Goal: Transaction & Acquisition: Purchase product/service

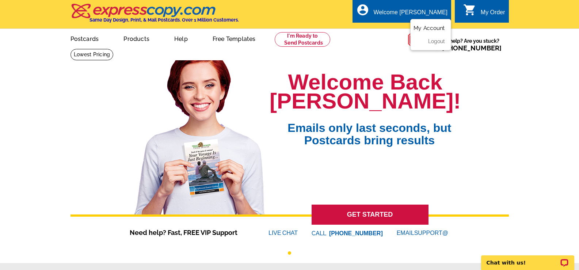
click at [433, 28] on link "My Account" at bounding box center [428, 28] width 31 height 7
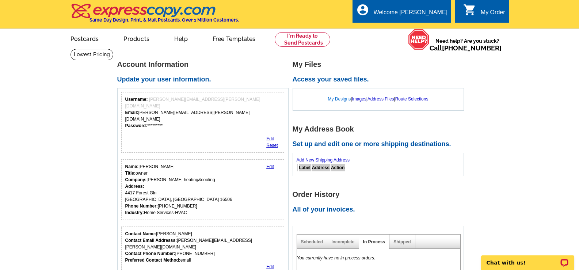
click at [335, 100] on link "My Designs" at bounding box center [339, 98] width 23 height 5
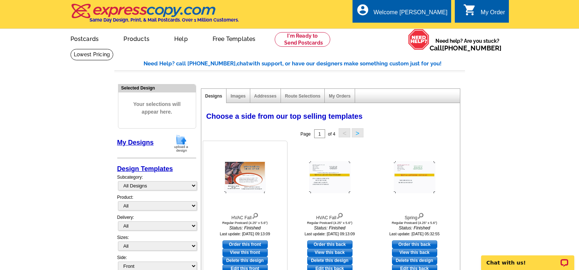
click at [243, 245] on link "Order this front" at bounding box center [244, 244] width 45 height 8
select select "1"
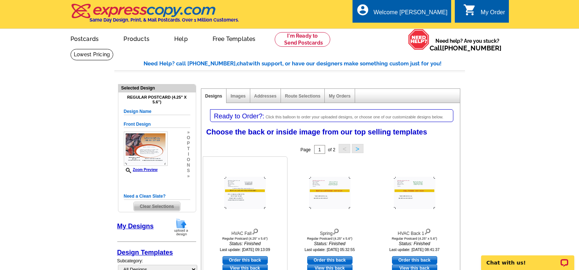
click at [251, 261] on link "Order this back" at bounding box center [244, 260] width 45 height 8
select select "front"
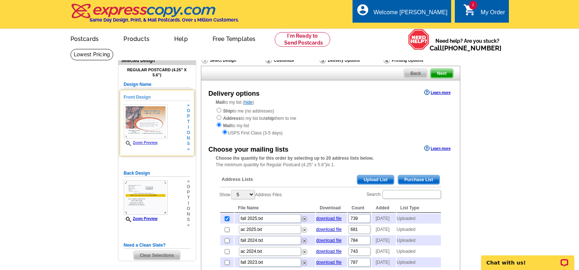
click at [146, 143] on link "Zoom Preview" at bounding box center [141, 143] width 34 height 4
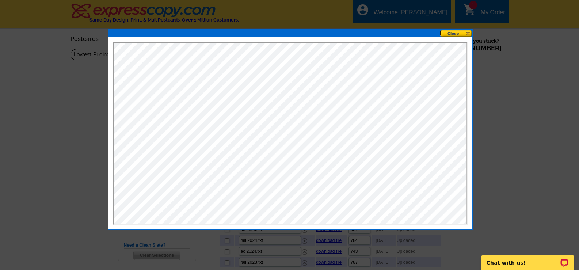
click at [507, 99] on div at bounding box center [289, 135] width 579 height 270
click at [468, 34] on button at bounding box center [456, 33] width 32 height 7
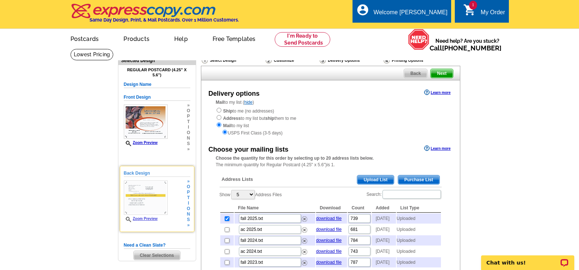
click at [144, 220] on link "Zoom Preview" at bounding box center [141, 218] width 34 height 4
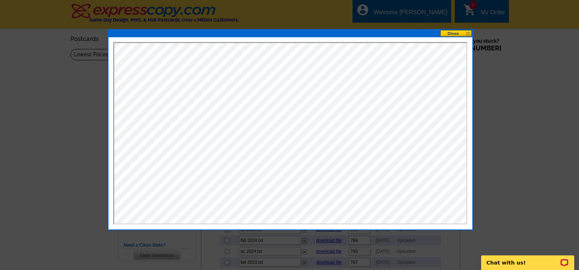
click at [469, 34] on button at bounding box center [456, 33] width 32 height 7
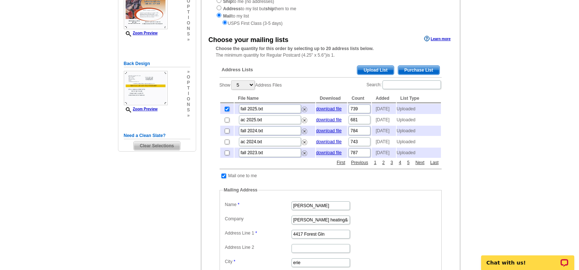
scroll to position [146, 0]
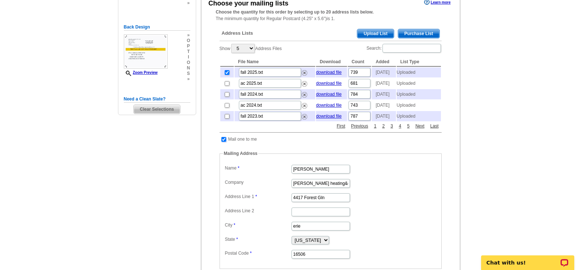
click at [225, 142] on input "checkbox" at bounding box center [223, 139] width 5 height 5
checkbox input "false"
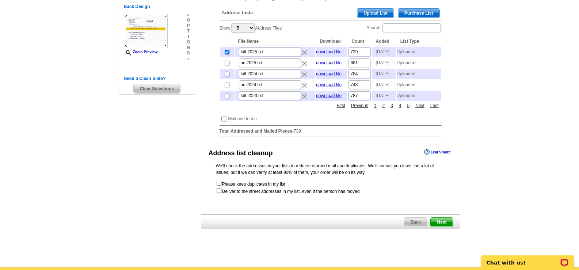
scroll to position [183, 0]
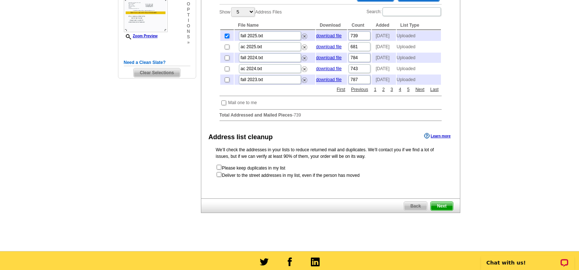
click at [440, 210] on span "Next" at bounding box center [441, 205] width 22 height 9
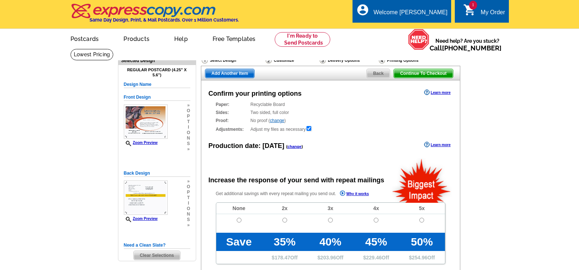
radio input "false"
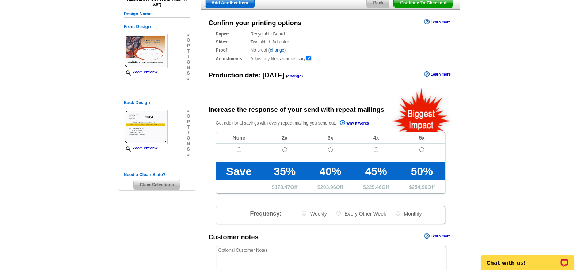
scroll to position [73, 0]
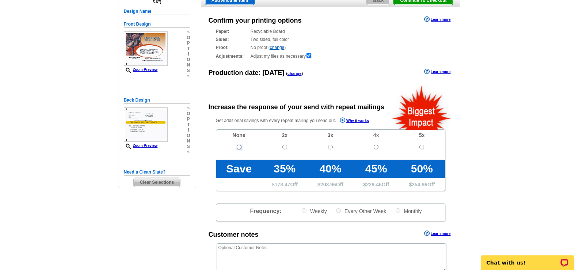
click at [239, 149] on input "radio" at bounding box center [239, 147] width 5 height 5
radio input "true"
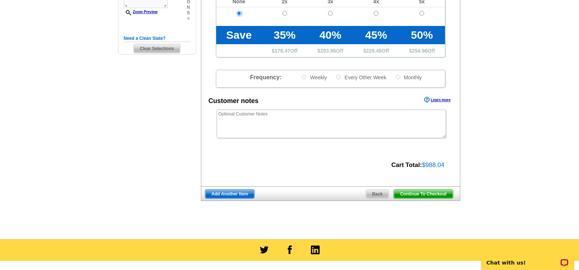
scroll to position [219, 0]
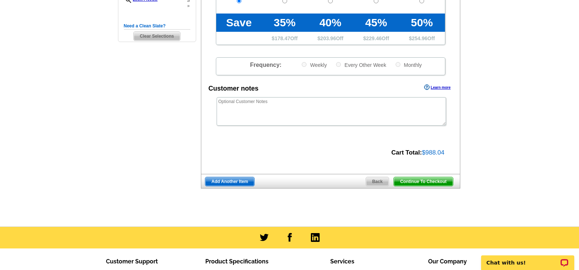
click at [407, 184] on span "Continue To Checkout" at bounding box center [422, 181] width 59 height 9
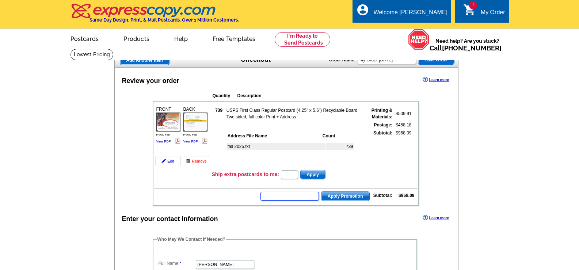
click at [283, 195] on input "text" at bounding box center [289, 196] width 58 height 9
click at [272, 197] on input "text" at bounding box center [289, 196] width 58 height 9
type input "CHAT20"
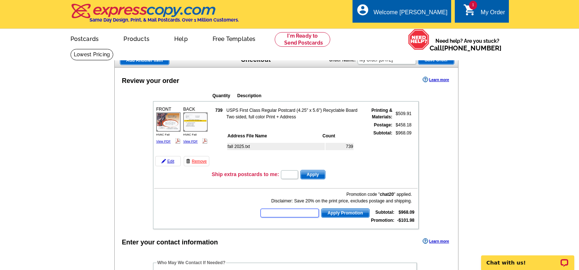
click at [273, 215] on input "text" at bounding box center [289, 212] width 58 height 9
type input "cc2330"
click at [338, 214] on span "Apply Promotion" at bounding box center [345, 212] width 48 height 9
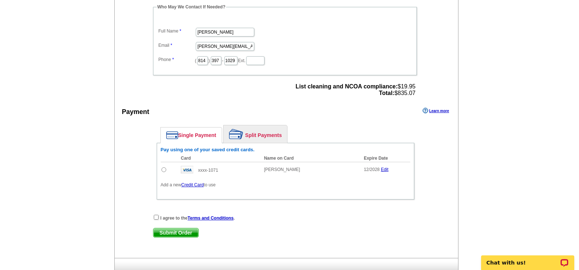
scroll to position [292, 0]
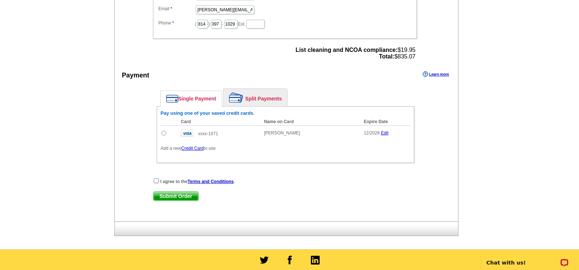
click at [165, 134] on input "radio" at bounding box center [163, 133] width 5 height 5
radio input "true"
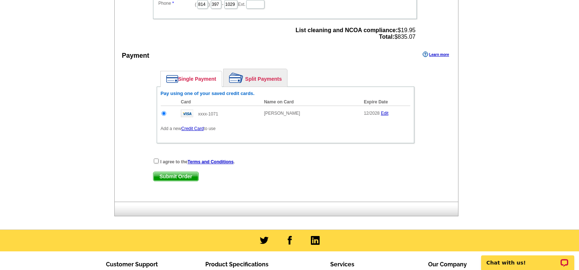
scroll to position [329, 0]
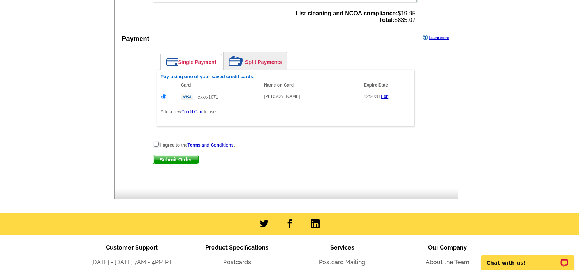
click at [155, 146] on input "checkbox" at bounding box center [156, 144] width 5 height 5
checkbox input "true"
click at [162, 161] on span "Submit Order" at bounding box center [175, 159] width 45 height 9
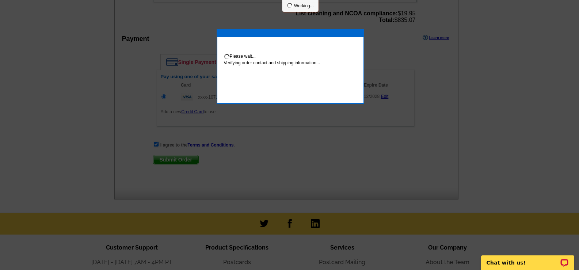
scroll to position [326, 0]
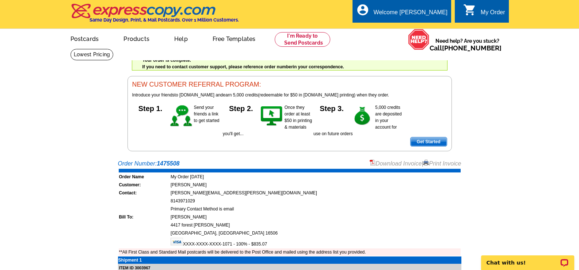
click at [437, 166] on link "Print Invoice" at bounding box center [442, 163] width 38 height 6
